Goal: Task Accomplishment & Management: Complete application form

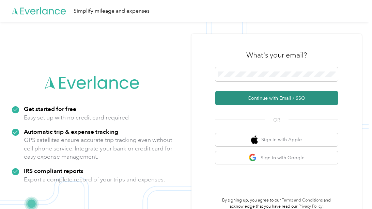
click at [245, 96] on button "Continue with Email / SSO" at bounding box center [277, 98] width 123 height 14
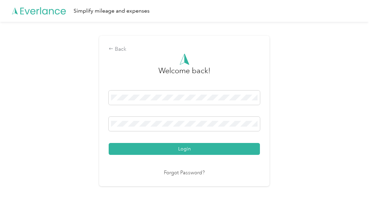
click at [185, 148] on button "Login" at bounding box center [184, 149] width 151 height 12
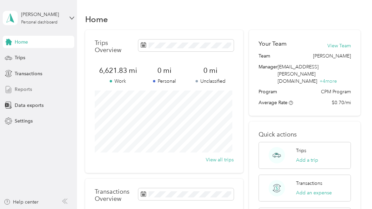
click at [39, 88] on div "Reports" at bounding box center [39, 90] width 72 height 12
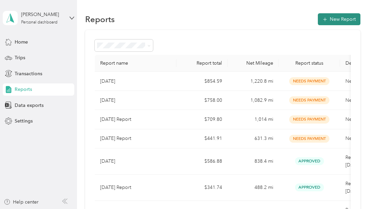
click at [329, 20] on button "New Report" at bounding box center [339, 19] width 43 height 12
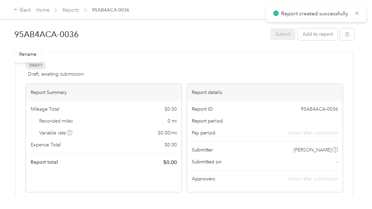
click at [57, 34] on h1 "95AB4ACA-0036" at bounding box center [140, 34] width 252 height 16
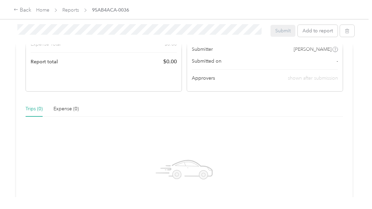
scroll to position [171, 0]
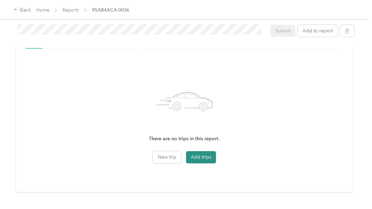
click at [197, 159] on button "Add trips" at bounding box center [201, 157] width 30 height 12
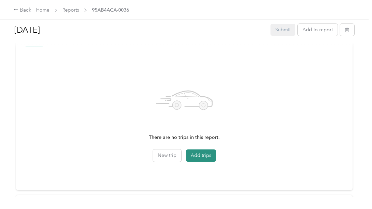
scroll to position [169, 0]
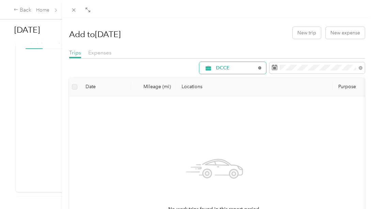
click at [259, 68] on icon at bounding box center [259, 68] width 1 height 1
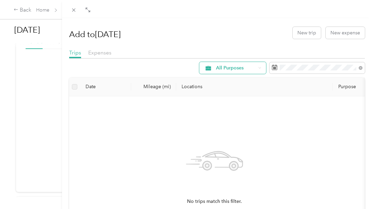
click at [259, 68] on icon at bounding box center [260, 68] width 3 height 3
click at [226, 118] on li "[PERSON_NAME]" at bounding box center [227, 116] width 67 height 12
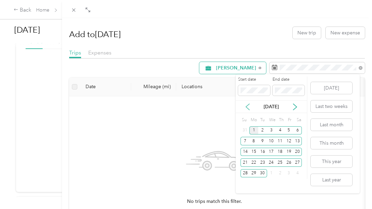
click at [248, 106] on icon at bounding box center [248, 107] width 7 height 7
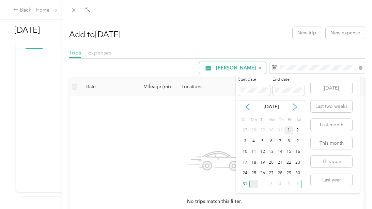
click at [290, 132] on div "1" at bounding box center [289, 131] width 9 height 9
click at [246, 181] on div "31" at bounding box center [245, 184] width 9 height 9
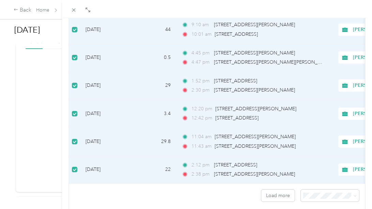
scroll to position [645, 0]
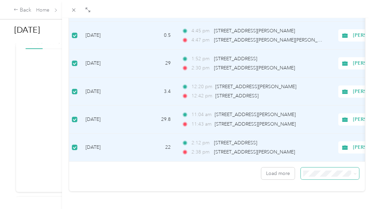
click at [354, 173] on icon at bounding box center [355, 174] width 3 height 3
click at [334, 157] on div "100 per load" at bounding box center [325, 155] width 49 height 7
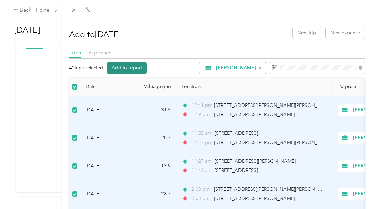
click at [130, 68] on button "Add to report" at bounding box center [127, 68] width 40 height 12
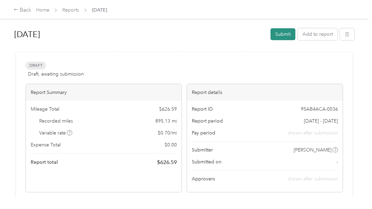
click at [281, 34] on button "Submit" at bounding box center [283, 34] width 25 height 12
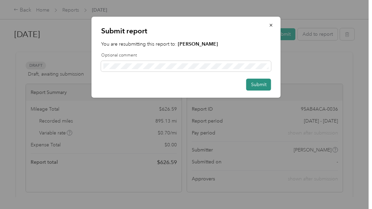
click at [255, 83] on button "Submit" at bounding box center [259, 85] width 25 height 12
